Goal: Task Accomplishment & Management: Use online tool/utility

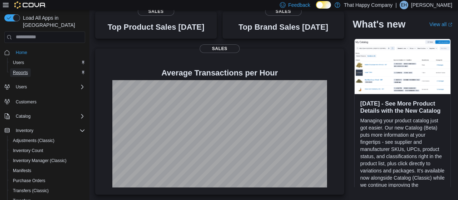
click at [21, 70] on span "Reports" at bounding box center [20, 73] width 15 height 6
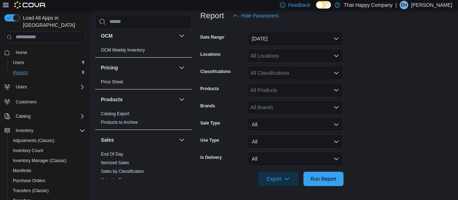
scroll to position [482, 0]
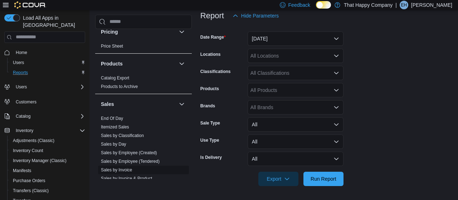
click at [122, 167] on link "Sales by Invoice" at bounding box center [116, 169] width 31 height 5
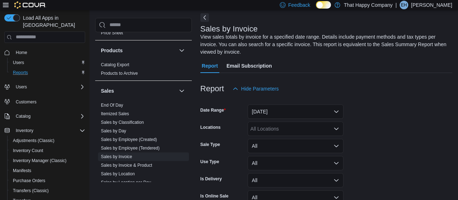
scroll to position [515, 0]
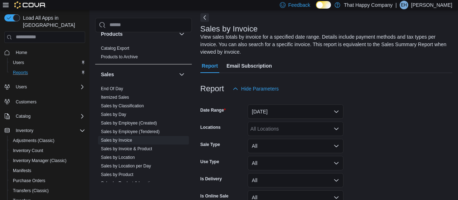
click at [415, 132] on form "Date Range [DATE] Locations All Locations Sale Type All Use Type All Is Deliver…" at bounding box center [326, 169] width 252 height 146
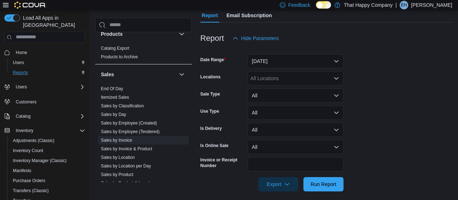
scroll to position [87, 0]
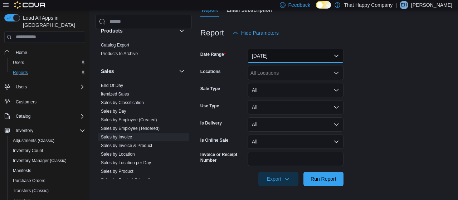
click at [325, 59] on button "[DATE]" at bounding box center [296, 56] width 96 height 14
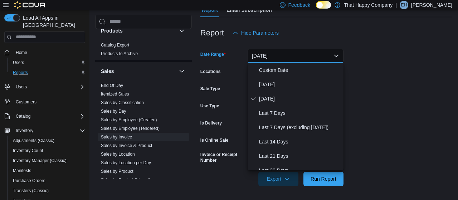
scroll to position [68, 0]
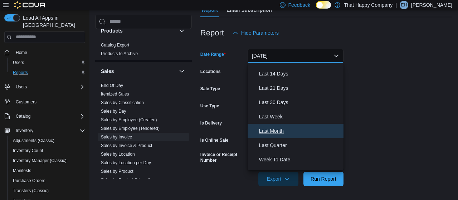
click at [282, 128] on span "Last Month" at bounding box center [300, 131] width 82 height 9
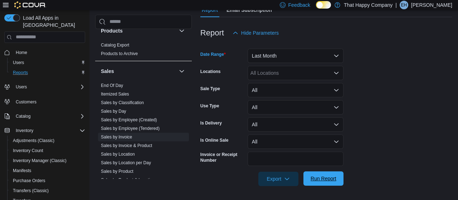
click at [323, 176] on span "Run Report" at bounding box center [324, 178] width 26 height 7
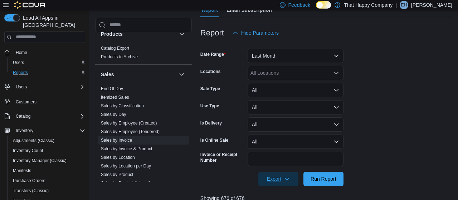
click at [267, 186] on span "Export" at bounding box center [278, 179] width 31 height 14
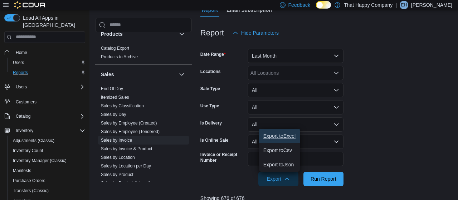
click at [284, 138] on span "Export to Excel" at bounding box center [279, 136] width 32 height 6
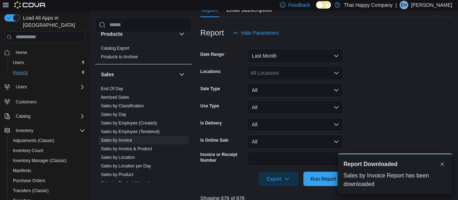
click at [290, 5] on div "Feedback Dark Mode That Happy Company | EH [PERSON_NAME]" at bounding box center [364, 5] width 181 height 10
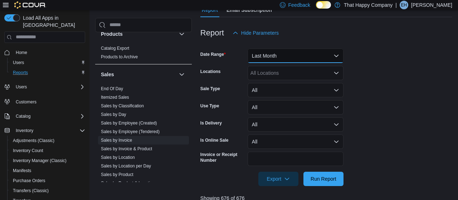
click at [291, 57] on button "Last Month" at bounding box center [296, 56] width 96 height 14
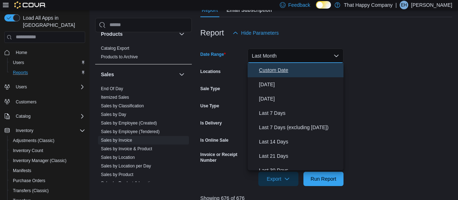
click at [282, 69] on span "Custom Date" at bounding box center [300, 70] width 82 height 9
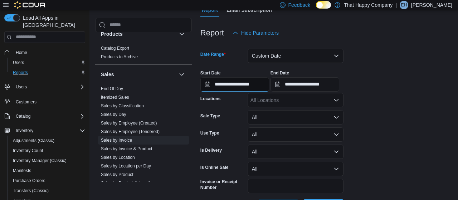
click at [215, 85] on input "**********" at bounding box center [234, 84] width 69 height 14
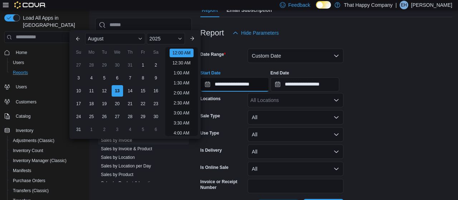
scroll to position [22, 0]
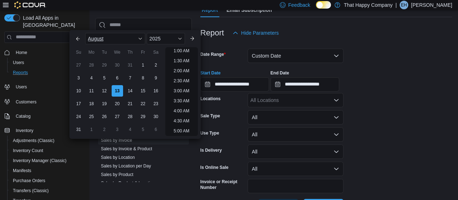
click at [92, 38] on span "August" at bounding box center [96, 39] width 16 height 6
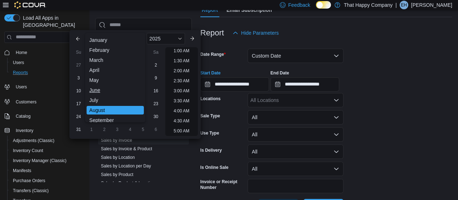
click at [91, 87] on div "June" at bounding box center [115, 90] width 57 height 9
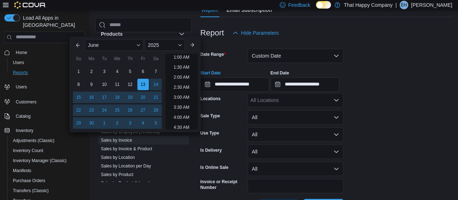
scroll to position [1, 0]
click at [78, 70] on div "1" at bounding box center [78, 71] width 13 height 13
type input "**********"
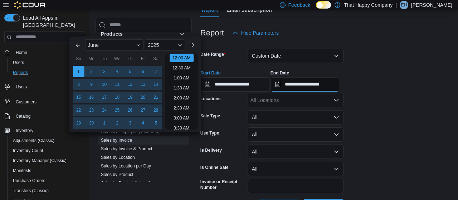
click at [302, 86] on input "**********" at bounding box center [305, 84] width 69 height 14
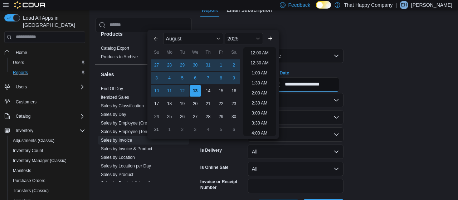
scroll to position [394, 0]
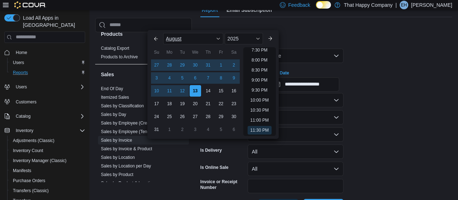
click at [209, 35] on div "August" at bounding box center [193, 38] width 60 height 11
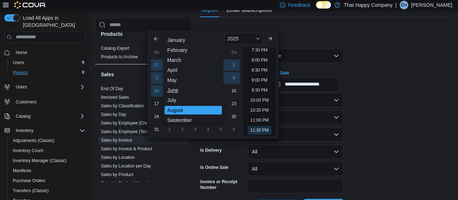
click at [174, 90] on div "June" at bounding box center [193, 90] width 57 height 9
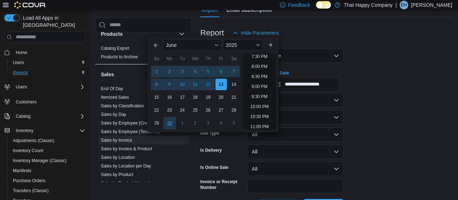
click at [170, 124] on div "30" at bounding box center [169, 123] width 13 height 13
type input "**********"
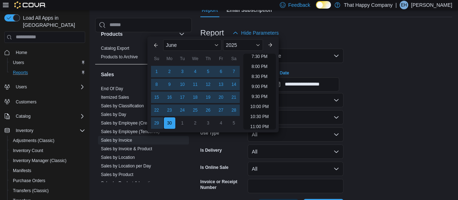
click at [408, 83] on div "**********" at bounding box center [326, 77] width 252 height 27
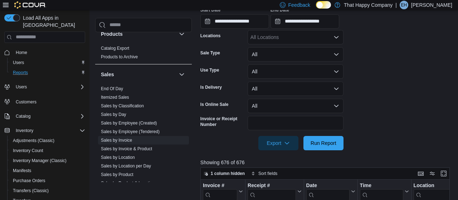
scroll to position [97, 0]
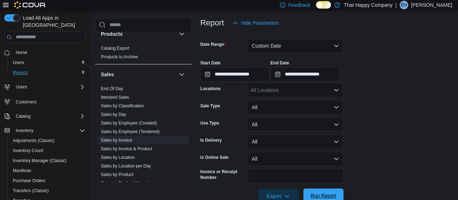
click at [323, 196] on span "Run Report" at bounding box center [324, 195] width 26 height 7
click at [285, 194] on icon "button" at bounding box center [287, 196] width 6 height 6
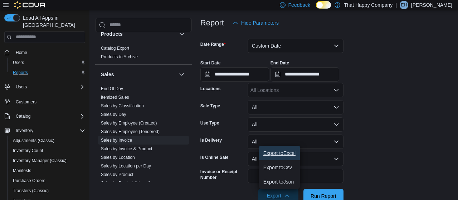
click at [290, 151] on span "Export to Excel" at bounding box center [279, 153] width 32 height 6
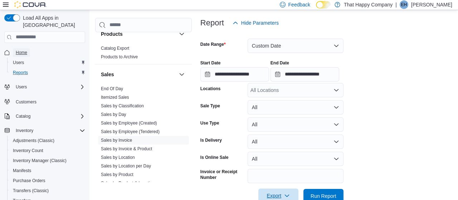
click at [24, 50] on span "Home" at bounding box center [21, 53] width 11 height 6
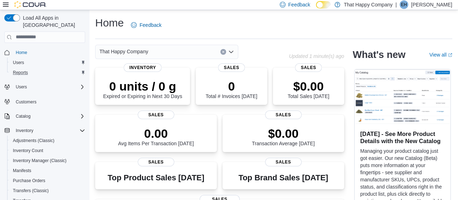
click at [326, 4] on icon at bounding box center [324, 5] width 4 height 4
